Goal: Entertainment & Leisure: Consume media (video, audio)

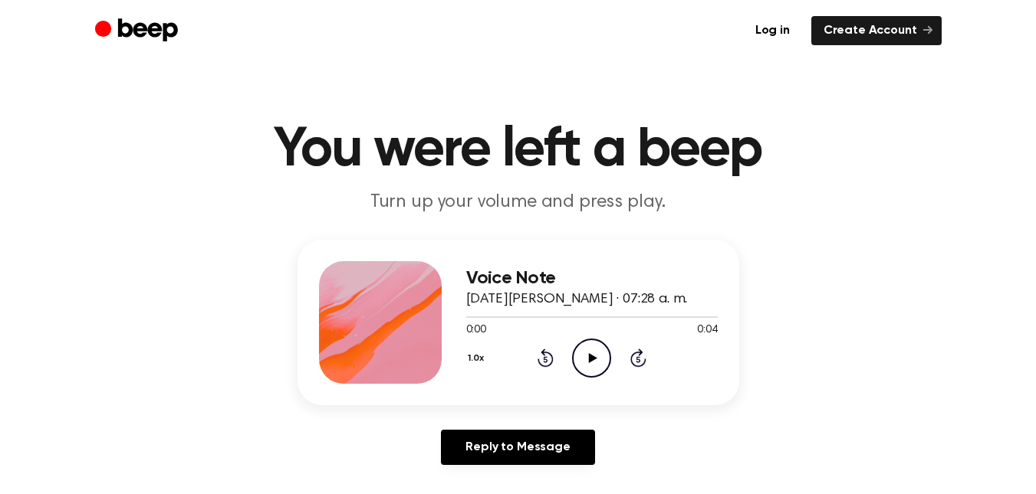
click at [585, 363] on icon "Play Audio" at bounding box center [591, 358] width 39 height 39
click at [580, 350] on icon "Play Audio" at bounding box center [591, 358] width 39 height 39
click at [588, 353] on icon "Play Audio" at bounding box center [591, 358] width 39 height 39
click at [593, 340] on circle at bounding box center [592, 359] width 38 height 38
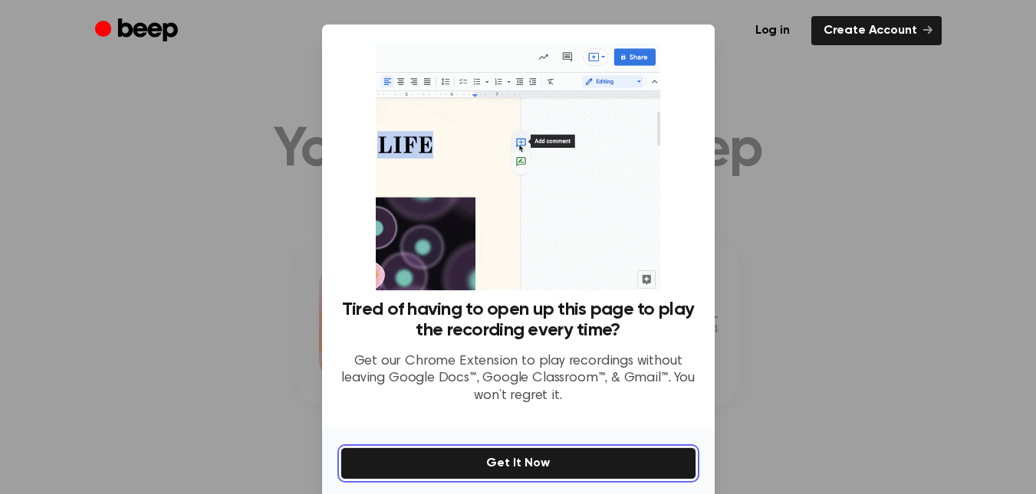
click at [669, 471] on button "Get It Now" at bounding box center [518, 464] width 356 height 32
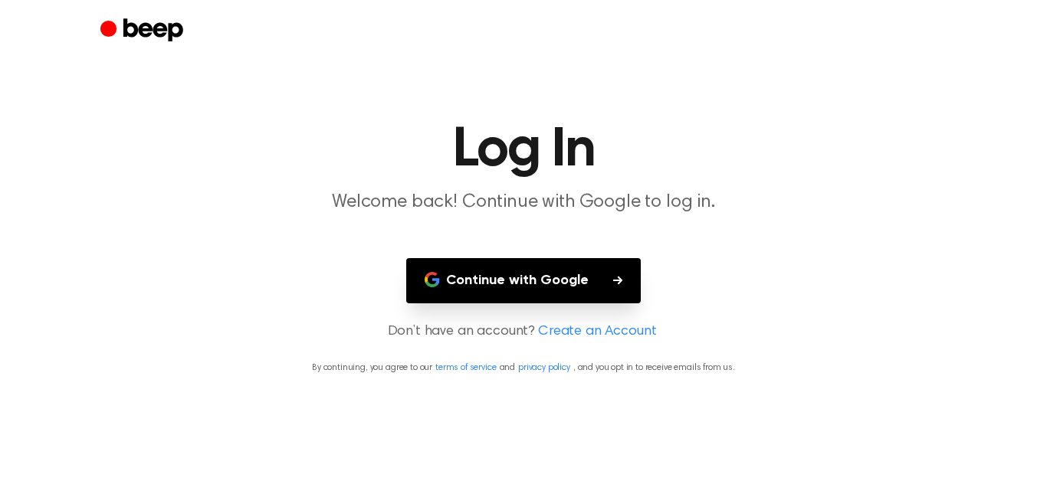
click at [603, 277] on button "Continue with Google" at bounding box center [523, 280] width 235 height 45
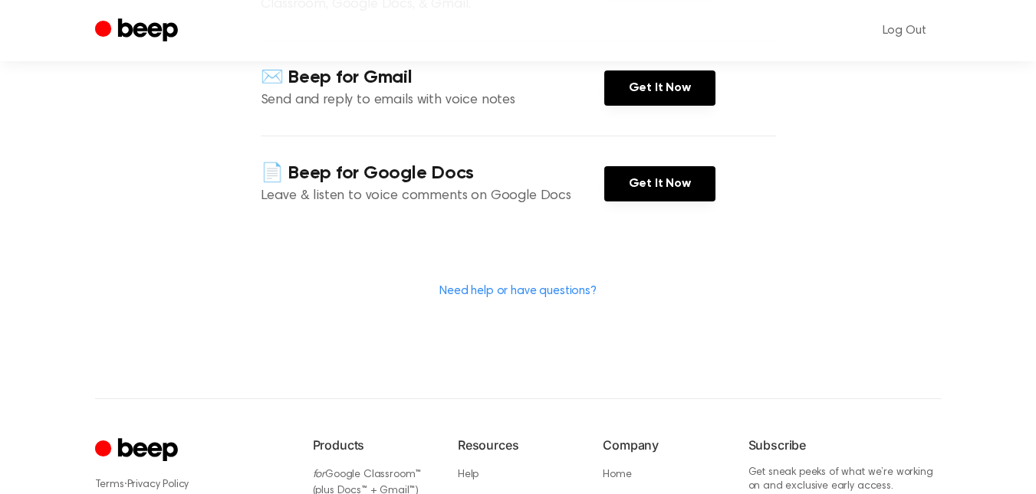
scroll to position [317, 0]
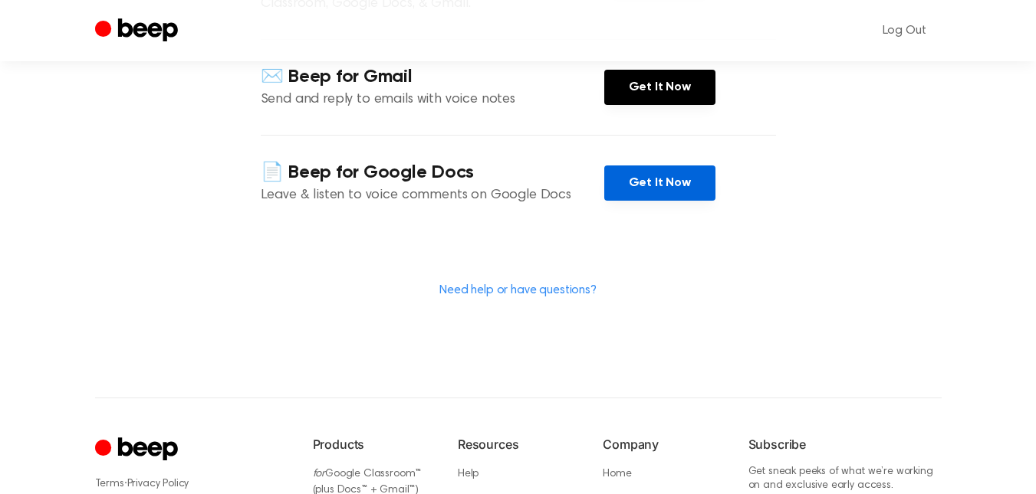
click at [674, 201] on link "Get It Now" at bounding box center [659, 183] width 111 height 35
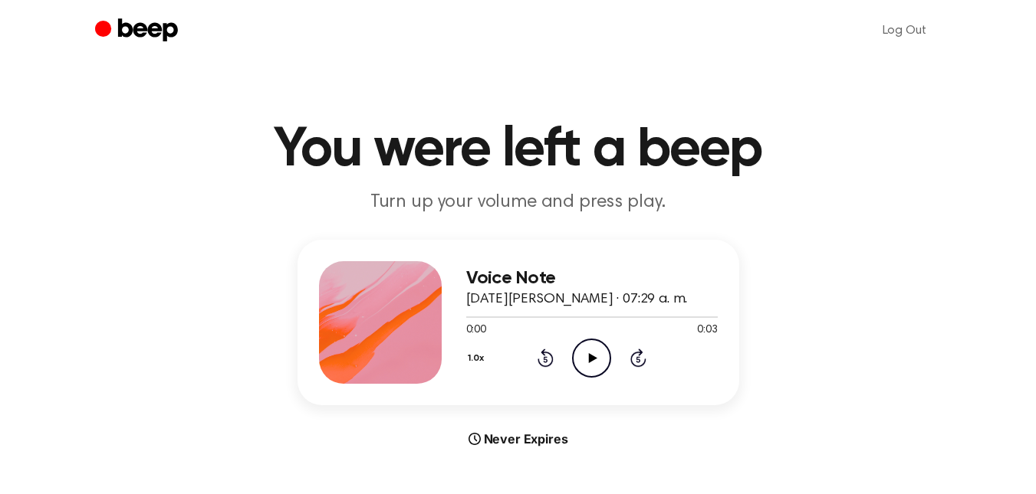
click at [591, 356] on icon at bounding box center [593, 358] width 8 height 10
click at [591, 356] on icon "Pause Audio" at bounding box center [591, 358] width 39 height 39
click at [591, 356] on icon at bounding box center [593, 358] width 8 height 10
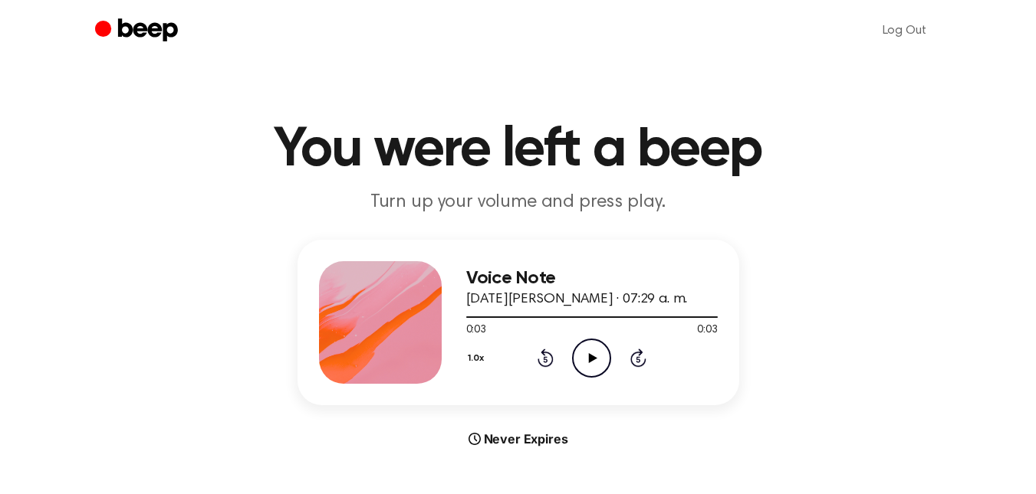
click at [591, 356] on icon at bounding box center [593, 358] width 8 height 10
click at [600, 350] on icon "Play Audio" at bounding box center [591, 358] width 39 height 39
click at [594, 353] on icon "Play Audio" at bounding box center [591, 358] width 39 height 39
click at [591, 353] on icon "Play Audio" at bounding box center [591, 358] width 39 height 39
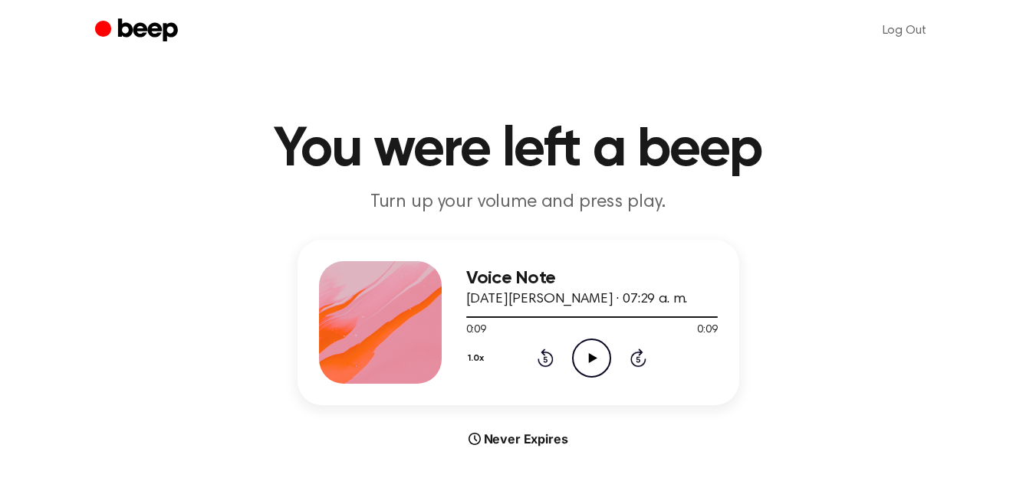
click at [591, 353] on icon "Play Audio" at bounding box center [591, 358] width 39 height 39
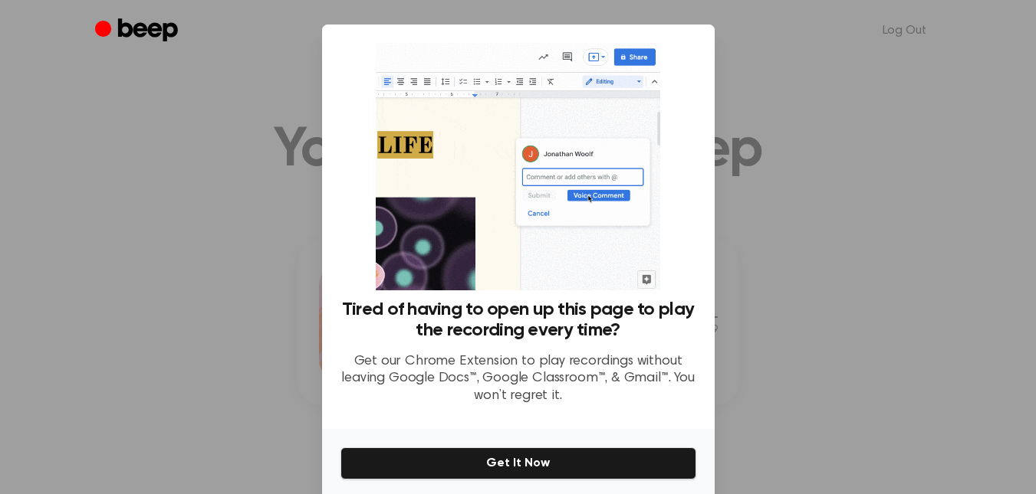
click at [809, 279] on div at bounding box center [518, 247] width 1036 height 494
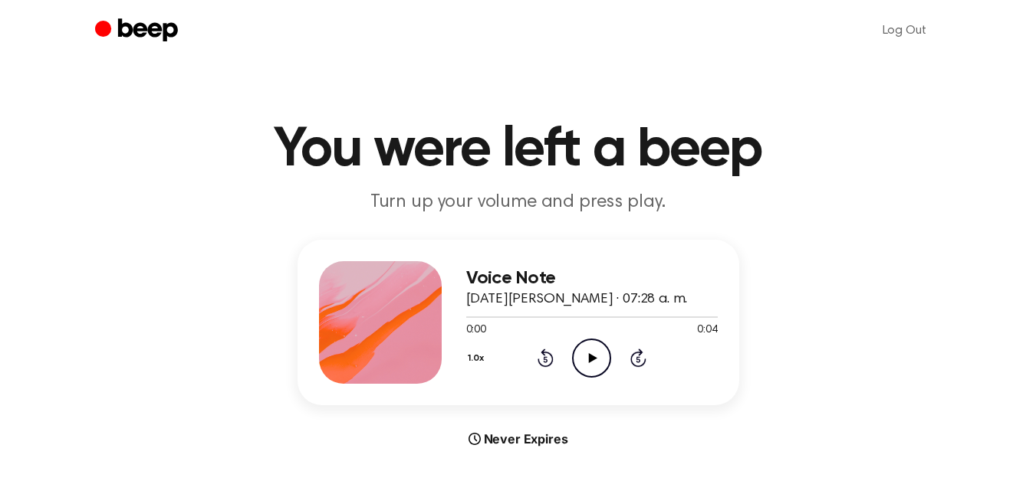
click at [586, 356] on icon "Play Audio" at bounding box center [591, 358] width 39 height 39
click at [582, 353] on icon "Play Audio" at bounding box center [591, 358] width 39 height 39
click at [543, 353] on icon at bounding box center [545, 358] width 16 height 18
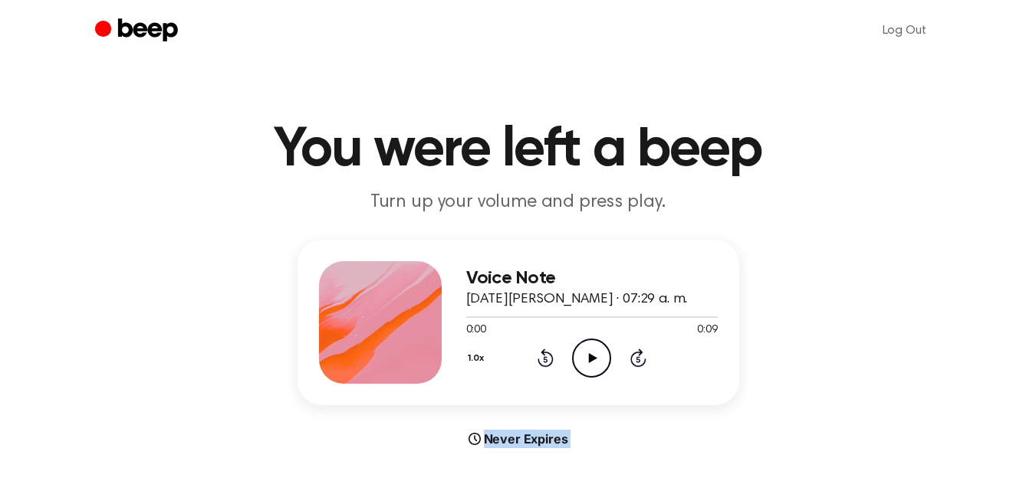
click at [543, 353] on icon at bounding box center [545, 358] width 16 height 18
click at [581, 354] on icon "Play Audio" at bounding box center [591, 358] width 39 height 39
drag, startPoint x: 581, startPoint y: 354, endPoint x: 585, endPoint y: 185, distance: 169.5
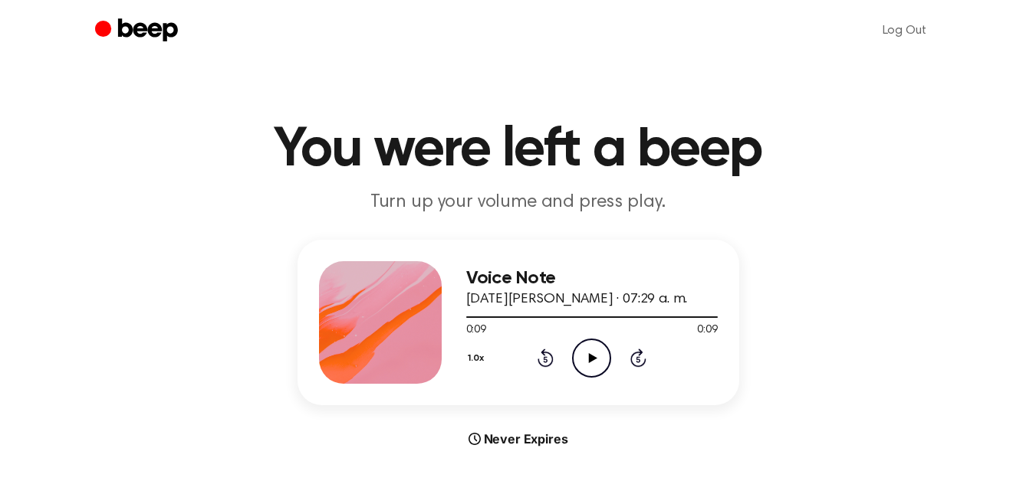
click at [581, 354] on icon "Play Audio" at bounding box center [591, 358] width 39 height 39
click at [586, 353] on icon "Play Audio" at bounding box center [591, 358] width 39 height 39
click at [592, 357] on icon at bounding box center [593, 358] width 8 height 10
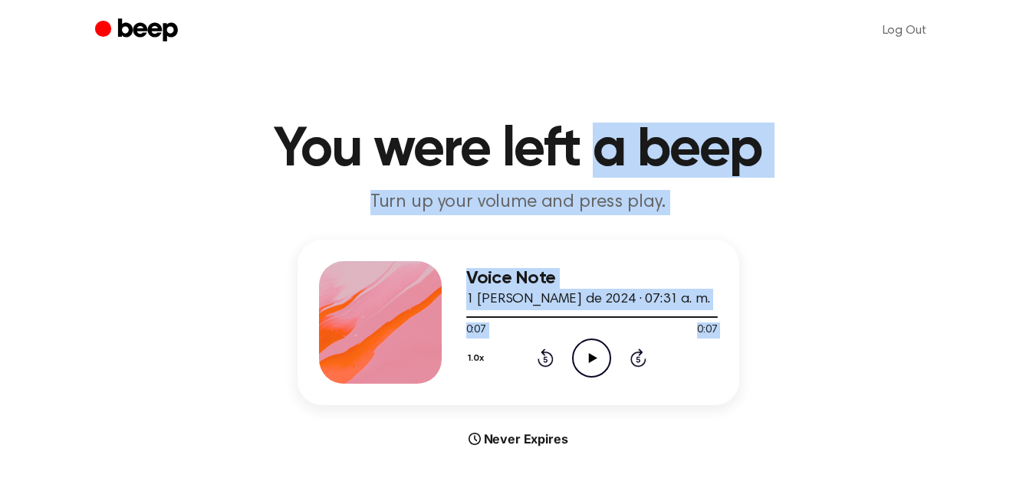
drag, startPoint x: 598, startPoint y: 354, endPoint x: 611, endPoint y: -93, distance: 447.1
click at [589, 359] on icon at bounding box center [593, 358] width 8 height 10
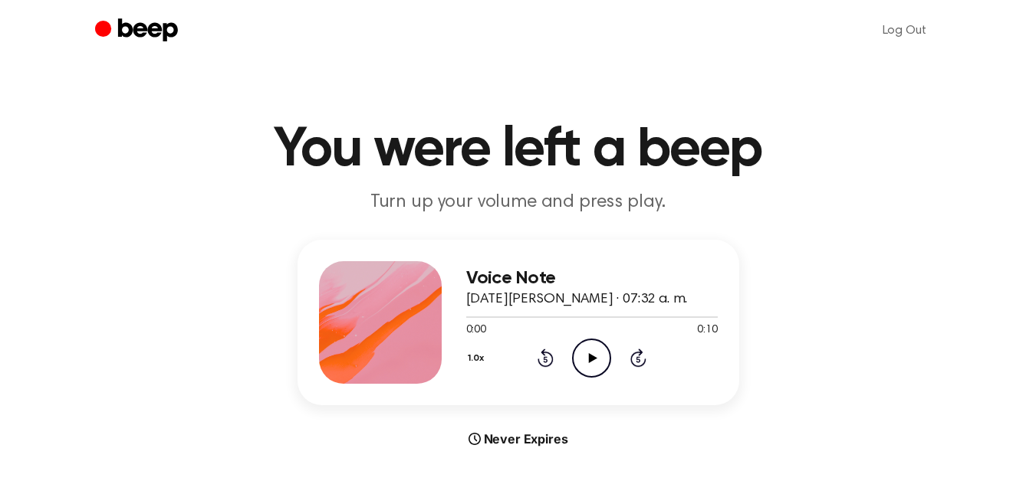
click at [588, 357] on icon "Play Audio" at bounding box center [591, 358] width 39 height 39
click at [589, 357] on icon at bounding box center [593, 358] width 8 height 10
click at [593, 346] on icon "Play Audio" at bounding box center [591, 358] width 39 height 39
click at [582, 346] on icon "Play Audio" at bounding box center [591, 358] width 39 height 39
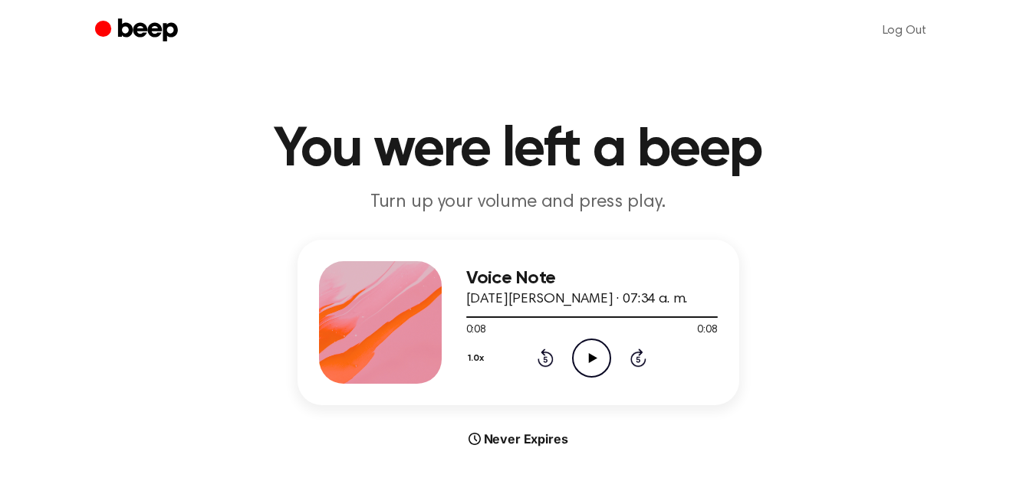
click at [582, 346] on icon "Play Audio" at bounding box center [591, 358] width 39 height 39
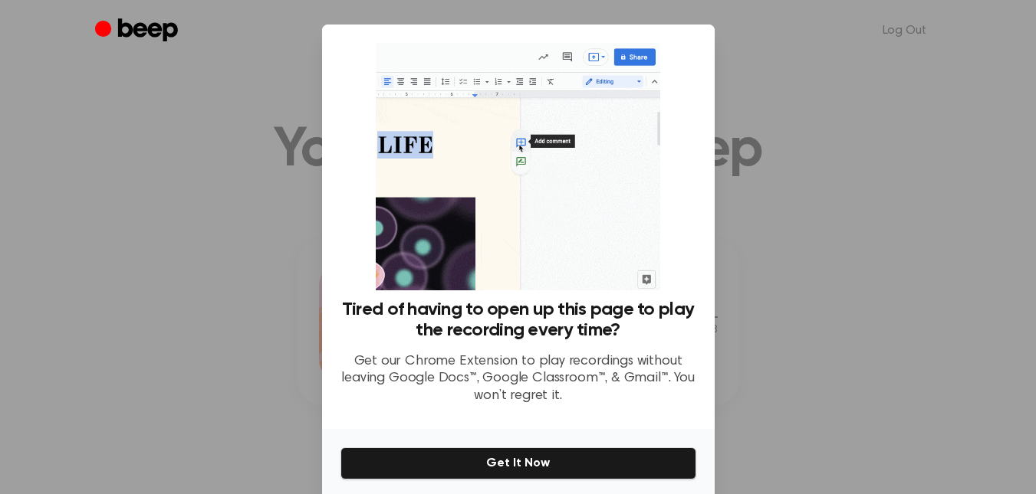
click at [769, 341] on div at bounding box center [518, 247] width 1036 height 494
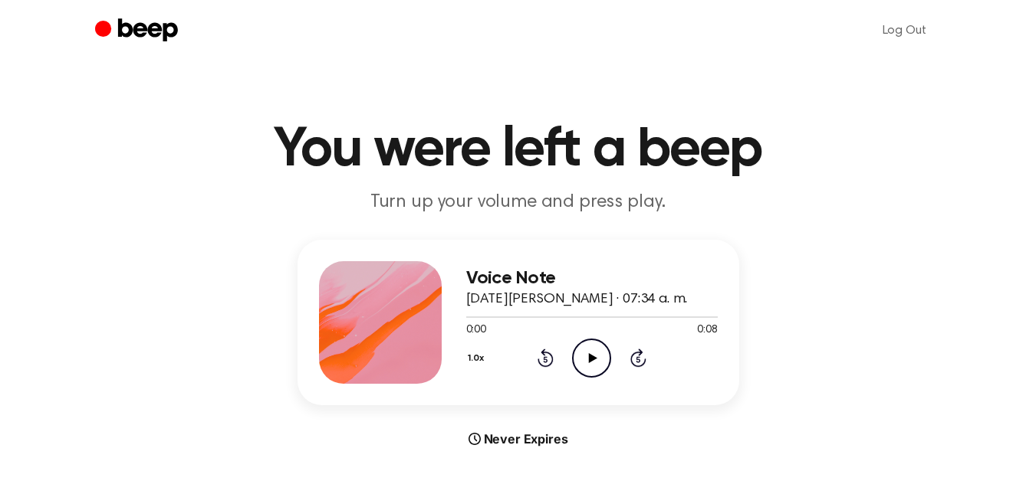
click at [585, 362] on icon "Play Audio" at bounding box center [591, 358] width 39 height 39
click at [596, 359] on icon "Play Audio" at bounding box center [591, 358] width 39 height 39
click at [593, 353] on icon "Play Audio" at bounding box center [591, 358] width 39 height 39
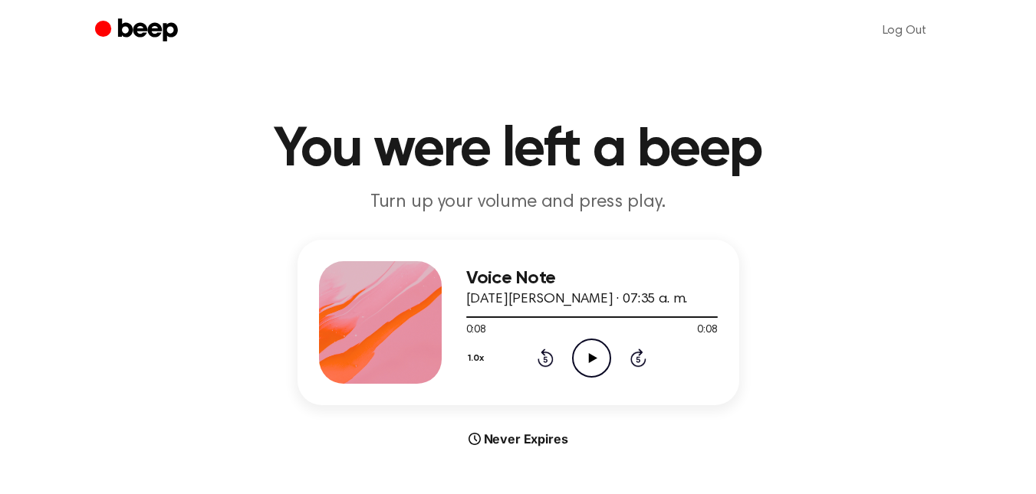
click at [593, 353] on icon "Play Audio" at bounding box center [591, 358] width 39 height 39
click at [594, 359] on icon at bounding box center [593, 358] width 8 height 10
click at [597, 356] on icon "Play Audio" at bounding box center [591, 358] width 39 height 39
click at [570, 314] on div at bounding box center [591, 316] width 251 height 12
click at [545, 353] on icon at bounding box center [545, 358] width 16 height 18
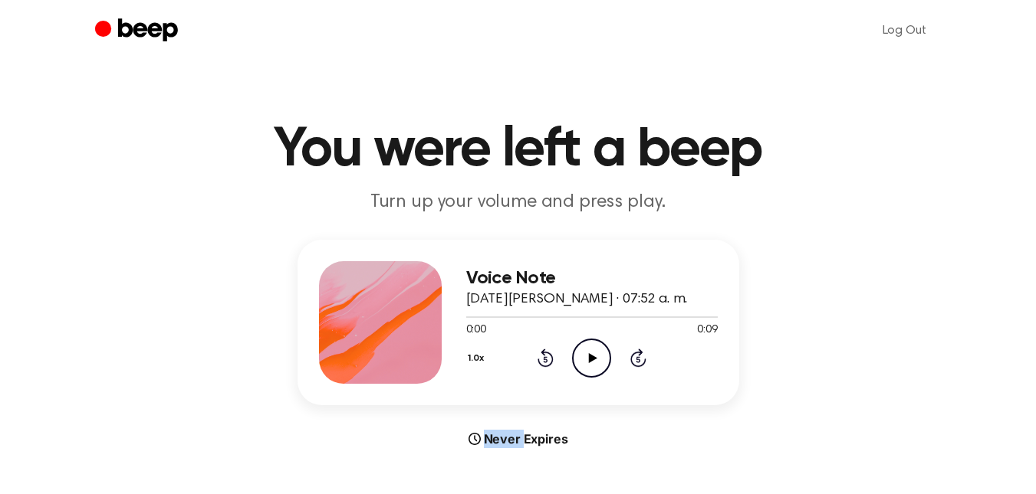
click at [545, 353] on icon at bounding box center [545, 358] width 16 height 18
click at [588, 355] on icon "Play Audio" at bounding box center [591, 358] width 39 height 39
click at [589, 353] on icon "Play Audio" at bounding box center [591, 358] width 39 height 39
click at [547, 356] on icon "Rewind 5 seconds" at bounding box center [545, 358] width 17 height 20
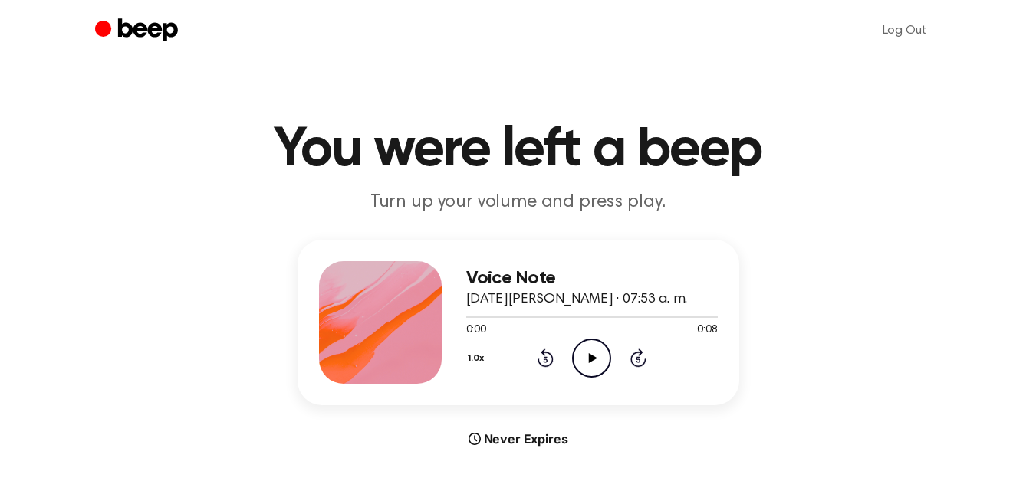
click at [580, 357] on icon "Play Audio" at bounding box center [591, 358] width 39 height 39
click at [589, 361] on icon at bounding box center [593, 358] width 8 height 10
click at [588, 357] on icon "Play Audio" at bounding box center [591, 358] width 39 height 39
click at [537, 354] on icon "Rewind 5 seconds" at bounding box center [545, 358] width 17 height 20
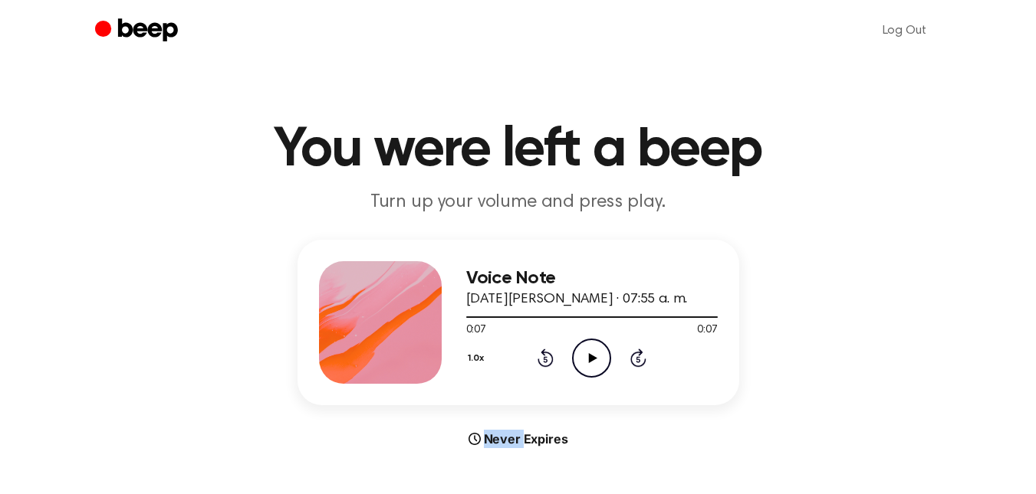
click at [537, 354] on icon "Rewind 5 seconds" at bounding box center [545, 358] width 17 height 20
click at [600, 355] on icon "Play Audio" at bounding box center [591, 358] width 39 height 39
click at [552, 360] on icon at bounding box center [545, 358] width 16 height 18
click at [599, 350] on icon "Play Audio" at bounding box center [591, 358] width 39 height 39
